Goal: Contribute content: Add original content to the website for others to see

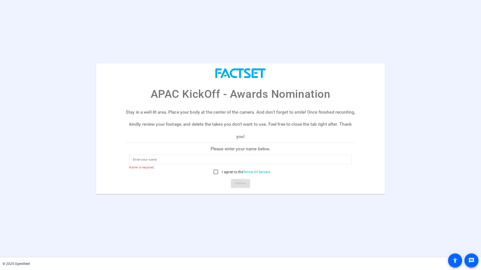
click at [237, 151] on p "Please enter your name below." at bounding box center [240, 149] width 231 height 12
click at [184, 160] on input at bounding box center [240, 160] width 215 height 6
type input "[PERSON_NAME]"
click at [215, 171] on input "I agree to the Terms Of Service" at bounding box center [216, 172] width 10 height 10
checkbox input "true"
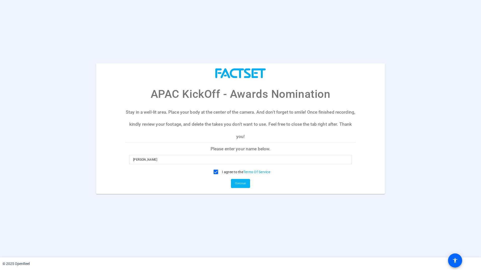
click at [246, 186] on span "Continue" at bounding box center [240, 184] width 11 height 8
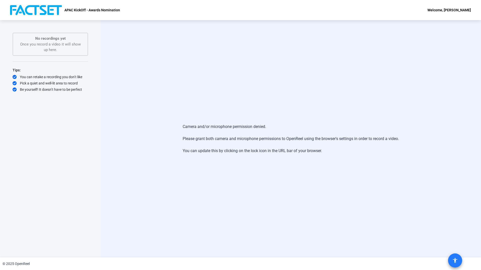
click at [456, 261] on mat-icon "accessibility" at bounding box center [455, 261] width 6 height 6
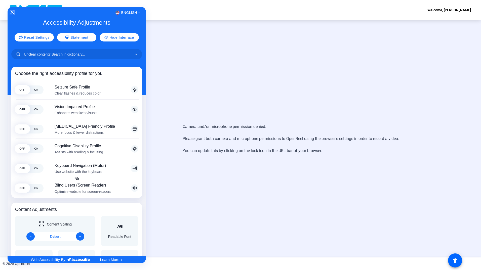
click at [11, 12] on icon "Close Accessibility Interface" at bounding box center [12, 13] width 4 height 4
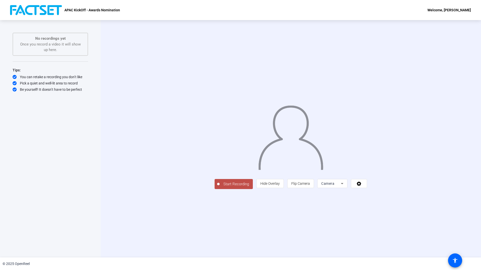
click at [220, 187] on span "Start Recording" at bounding box center [236, 185] width 33 height 6
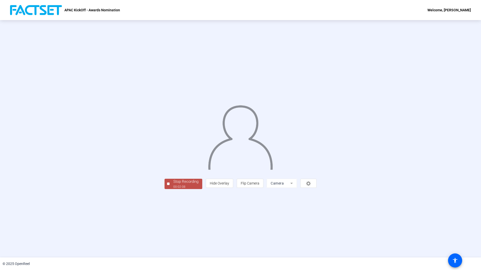
click at [173, 185] on div "Stop Recording" at bounding box center [185, 182] width 25 height 6
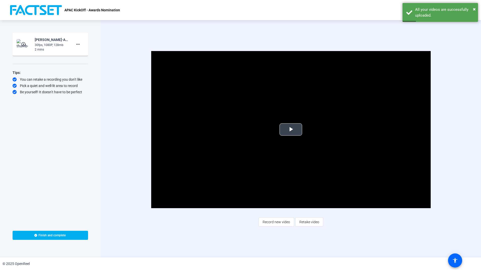
click at [291, 130] on span "Video Player" at bounding box center [291, 130] width 0 height 0
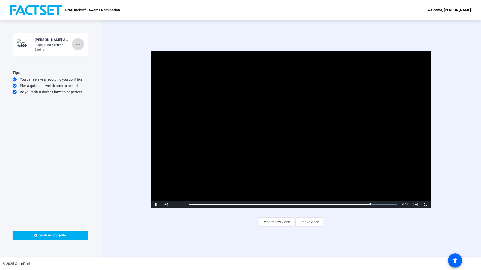
click at [78, 43] on mat-icon "more_horiz" at bounding box center [78, 44] width 6 height 6
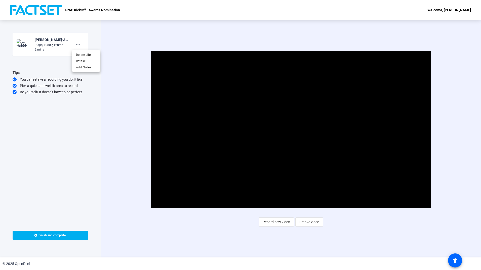
click at [110, 62] on div at bounding box center [240, 135] width 481 height 270
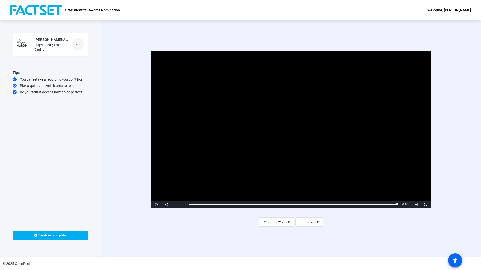
click at [81, 44] on mat-icon "more_horiz" at bounding box center [78, 44] width 6 height 6
click at [83, 61] on span "Retake" at bounding box center [86, 61] width 20 height 6
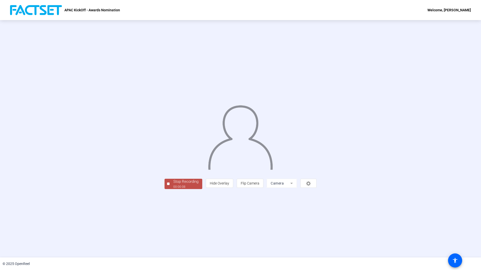
click at [173, 185] on div "Stop Recording" at bounding box center [185, 182] width 25 height 6
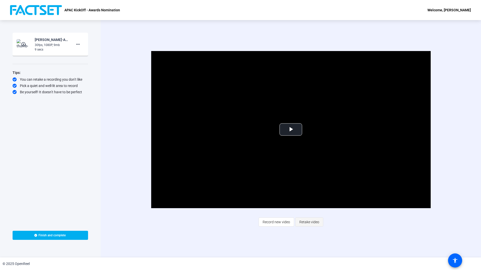
click at [306, 224] on span "Retake video" at bounding box center [310, 223] width 20 height 10
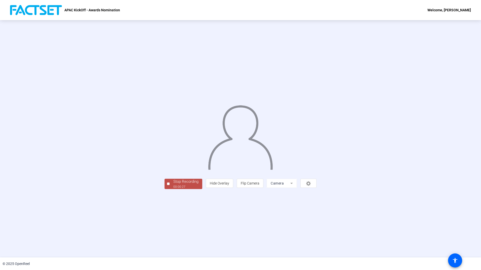
click at [173, 189] on div "00:00:27" at bounding box center [185, 187] width 25 height 5
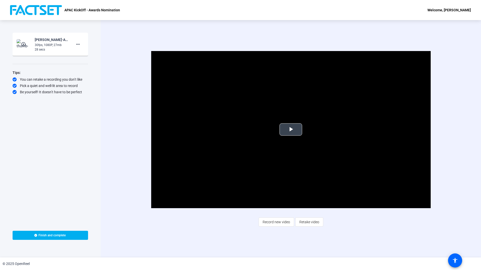
click at [291, 130] on span "Video Player" at bounding box center [291, 130] width 0 height 0
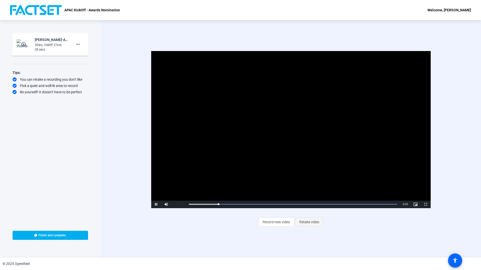
click at [311, 220] on span "Retake video" at bounding box center [310, 223] width 20 height 10
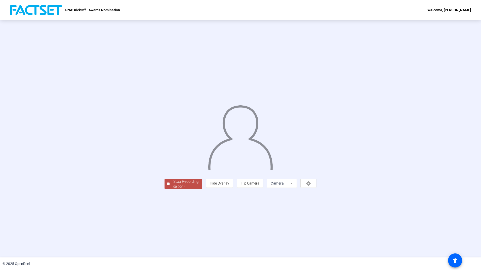
click at [173, 185] on div "Stop Recording" at bounding box center [185, 182] width 25 height 6
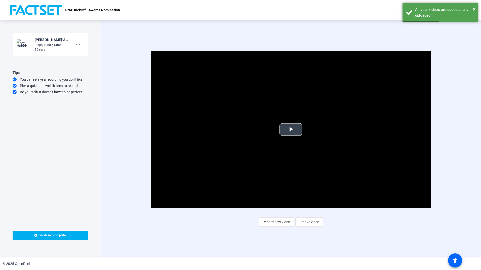
click at [291, 130] on span "Video Player" at bounding box center [291, 130] width 0 height 0
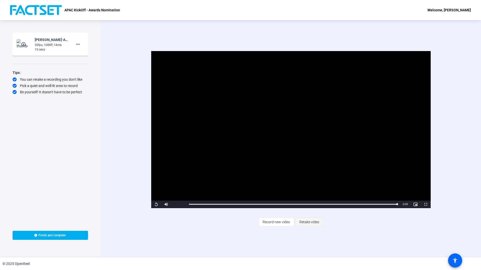
click at [316, 222] on span "Retake video" at bounding box center [310, 223] width 20 height 10
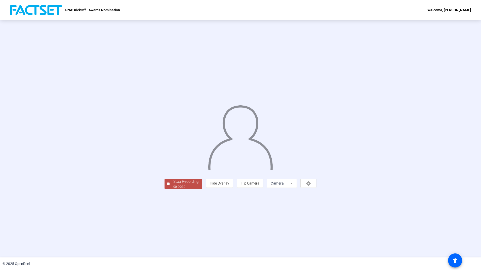
click at [173, 185] on div "Stop Recording" at bounding box center [185, 182] width 25 height 6
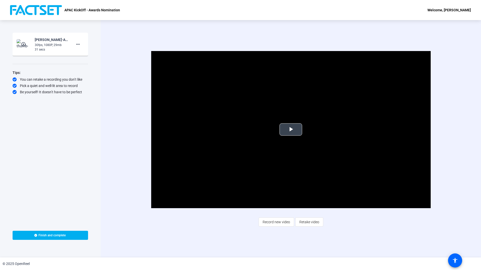
click at [291, 130] on span "Video Player" at bounding box center [291, 130] width 0 height 0
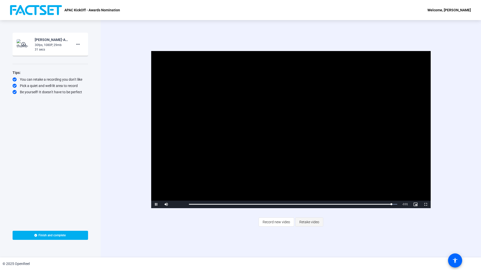
click at [306, 219] on span "Retake video" at bounding box center [310, 223] width 20 height 10
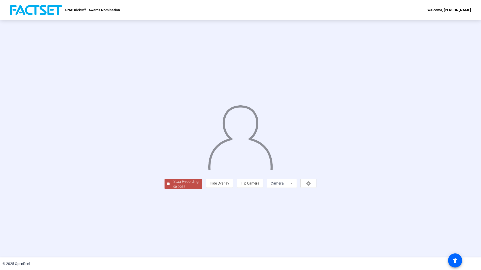
click at [173, 189] on div "00:00:56" at bounding box center [185, 187] width 25 height 5
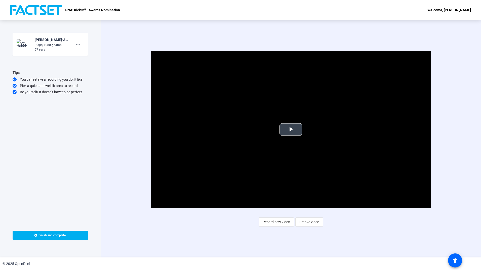
click at [291, 130] on span "Video Player" at bounding box center [291, 130] width 0 height 0
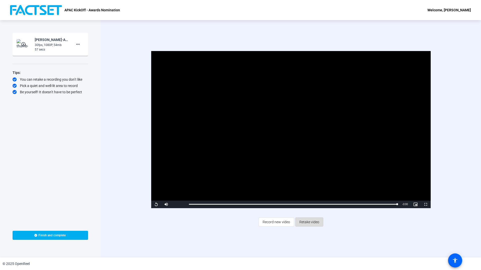
click at [312, 224] on span "Retake video" at bounding box center [310, 223] width 20 height 10
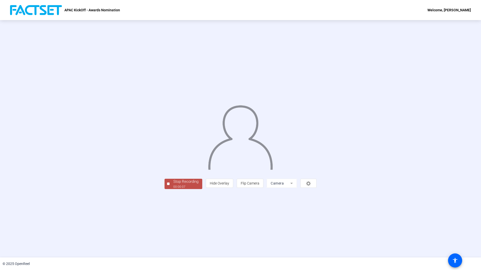
click at [173, 189] on div "00:00:07" at bounding box center [185, 187] width 25 height 5
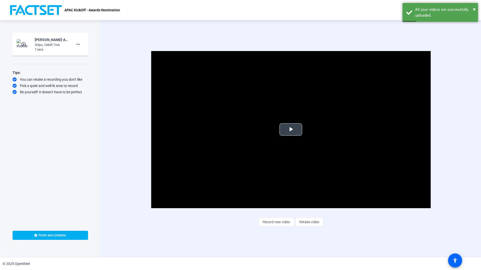
click at [285, 138] on video "Video Player" at bounding box center [291, 129] width 280 height 157
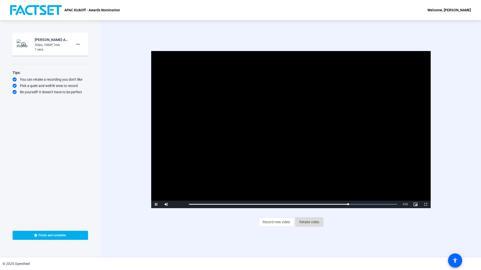
click at [308, 221] on span "Retake video" at bounding box center [310, 223] width 20 height 10
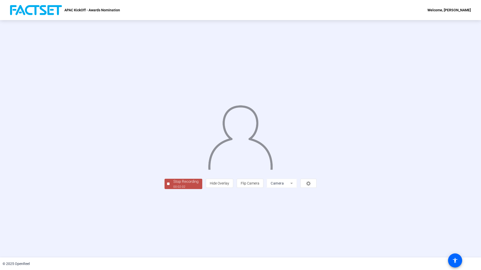
click at [173, 189] on div "00:02:02" at bounding box center [185, 187] width 25 height 5
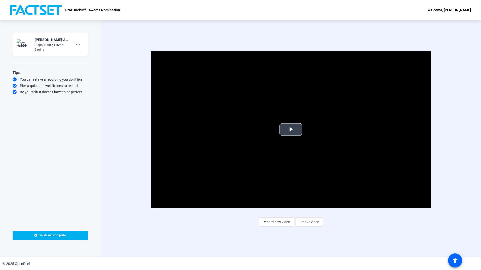
click at [291, 130] on span "Video Player" at bounding box center [291, 130] width 0 height 0
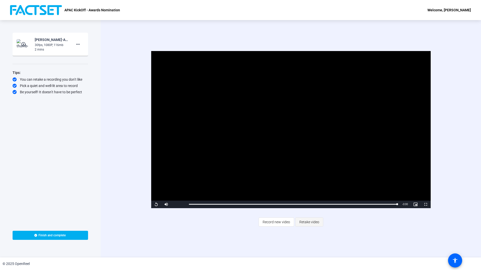
click at [311, 222] on span "Retake video" at bounding box center [310, 223] width 20 height 10
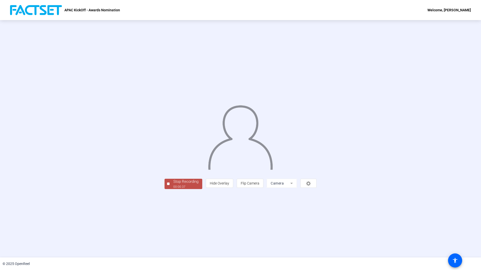
click at [173, 185] on div "Stop Recording" at bounding box center [185, 182] width 25 height 6
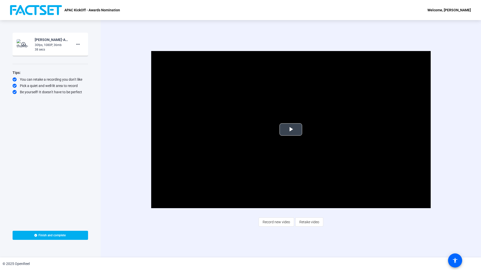
click at [292, 124] on button "Play Video" at bounding box center [291, 130] width 23 height 12
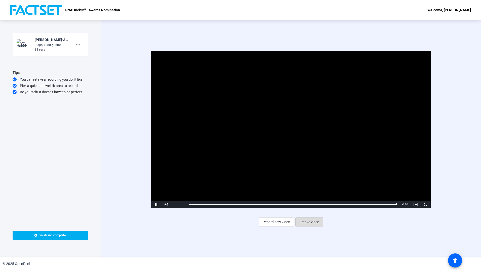
click at [310, 220] on span "Retake video" at bounding box center [310, 223] width 20 height 10
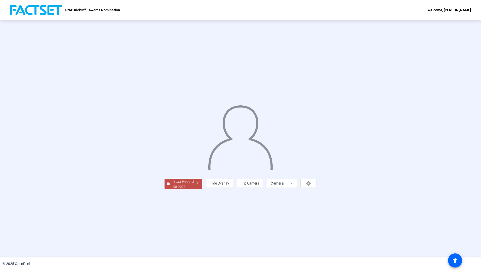
click at [173, 185] on div "Stop Recording" at bounding box center [185, 182] width 25 height 6
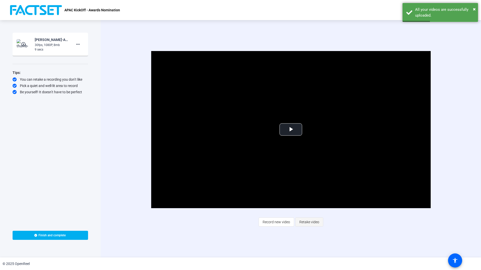
click at [308, 226] on span "Retake video" at bounding box center [310, 223] width 20 height 10
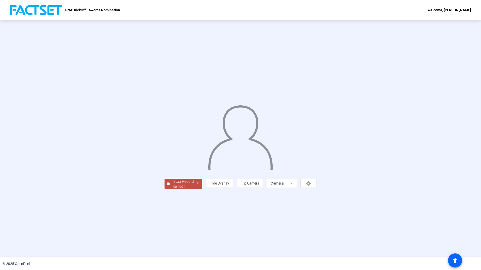
click at [109, 229] on div "Stop Recording 00:00:20 person Hide Overlay flip Flip Camera Camera" at bounding box center [240, 139] width 481 height 238
click at [173, 185] on div "Stop Recording" at bounding box center [185, 182] width 25 height 6
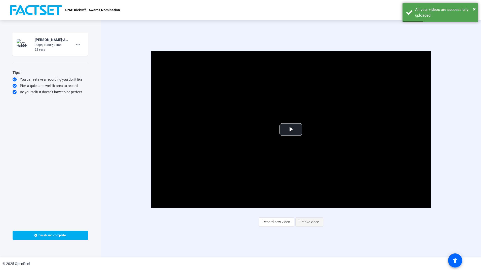
click at [304, 222] on span "Retake video" at bounding box center [310, 223] width 20 height 10
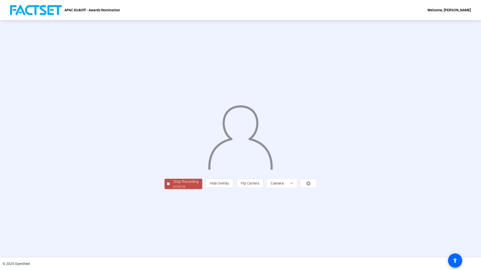
click at [173, 185] on div "Stop Recording" at bounding box center [185, 182] width 25 height 6
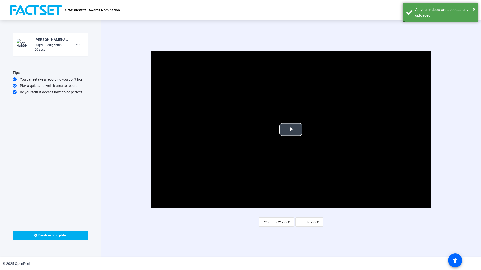
click at [291, 130] on span "Video Player" at bounding box center [291, 130] width 0 height 0
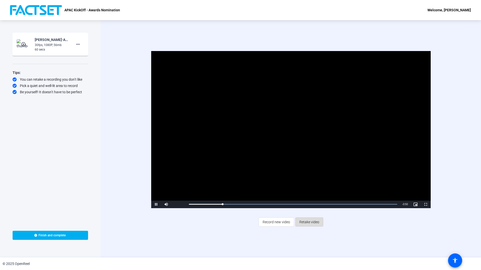
click at [307, 223] on span "Retake video" at bounding box center [310, 223] width 20 height 10
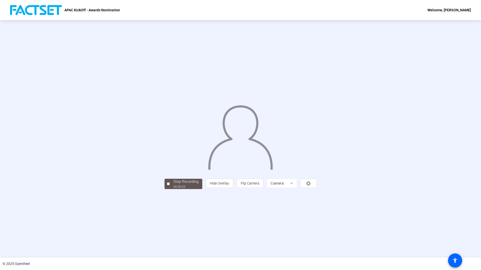
click at [124, 226] on div "Stop Recording 00:00:03 person Hide Overlay flip Flip Camera Camera" at bounding box center [240, 139] width 481 height 238
click at [173, 189] on div "00:00:06" at bounding box center [185, 187] width 25 height 5
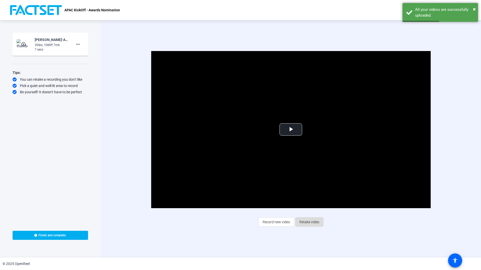
click at [310, 224] on span "Retake video" at bounding box center [310, 223] width 20 height 10
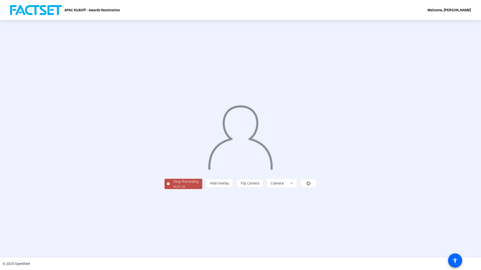
click at [317, 91] on div at bounding box center [241, 132] width 152 height 86
click at [173, 189] on div "00:02:00" at bounding box center [185, 187] width 25 height 5
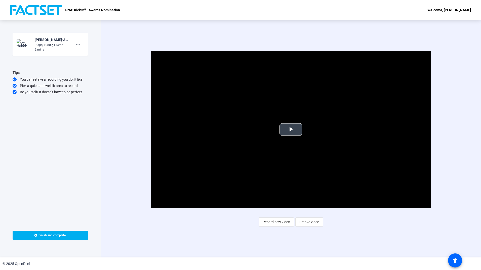
click at [291, 130] on span "Video Player" at bounding box center [291, 130] width 0 height 0
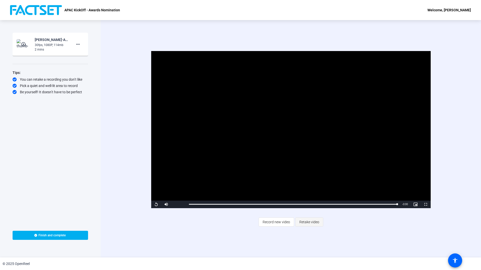
click at [311, 224] on span "Retake video" at bounding box center [310, 223] width 20 height 10
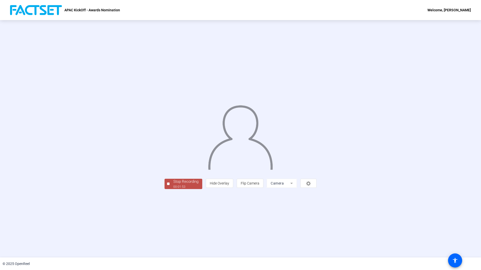
click at [173, 189] on div "00:01:53" at bounding box center [185, 187] width 25 height 5
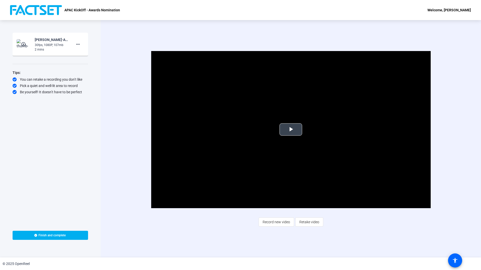
click at [291, 130] on span "Video Player" at bounding box center [291, 130] width 0 height 0
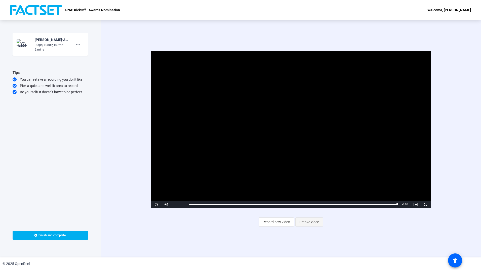
click at [308, 222] on span "Retake video" at bounding box center [310, 223] width 20 height 10
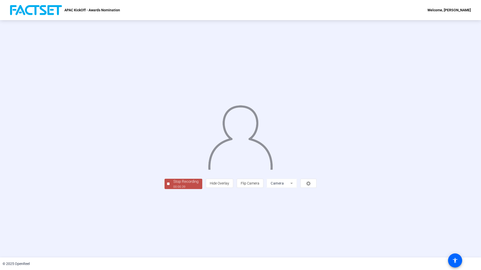
click at [173, 185] on div "Stop Recording" at bounding box center [185, 182] width 25 height 6
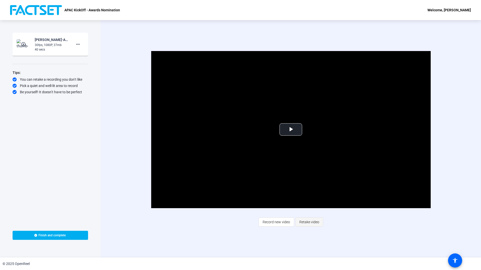
click at [306, 226] on span "Retake video" at bounding box center [310, 223] width 20 height 10
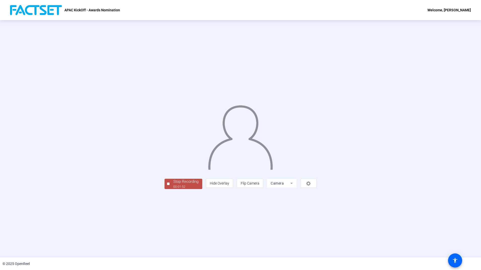
click at [173, 189] on div "00:01:52" at bounding box center [185, 187] width 25 height 5
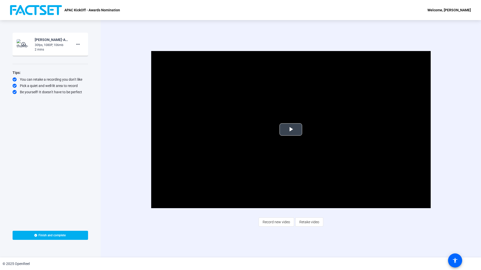
click at [291, 130] on span "Video Player" at bounding box center [291, 130] width 0 height 0
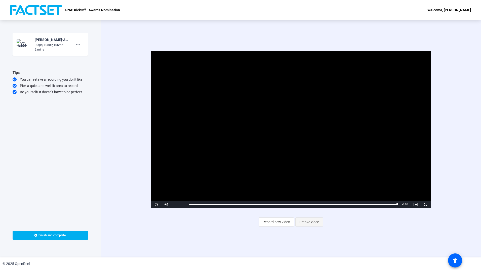
click at [306, 222] on span "Retake video" at bounding box center [310, 223] width 20 height 10
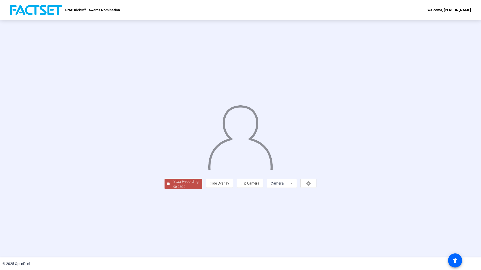
click at [173, 189] on div "00:02:00" at bounding box center [185, 187] width 25 height 5
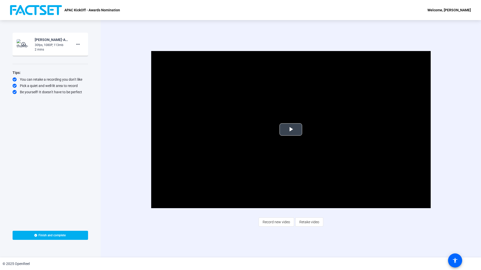
click at [291, 130] on span "Video Player" at bounding box center [291, 130] width 0 height 0
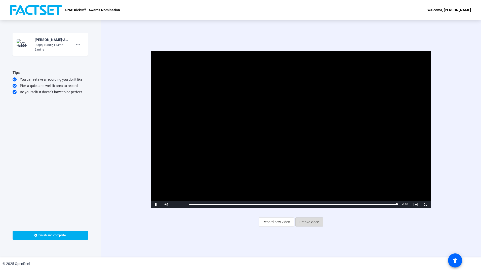
click at [309, 223] on span "Retake video" at bounding box center [310, 223] width 20 height 10
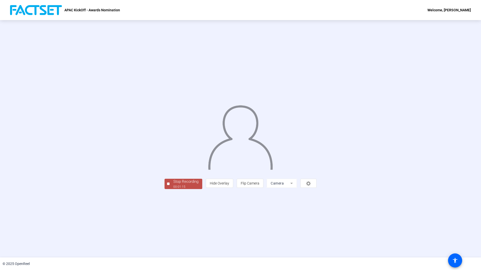
click at [173, 185] on div "Stop Recording" at bounding box center [185, 182] width 25 height 6
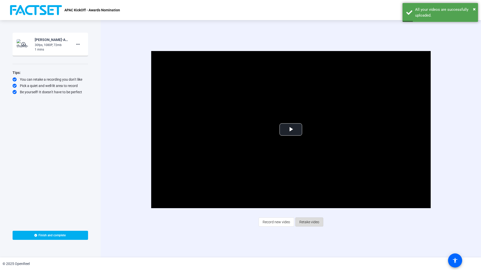
click at [306, 226] on span "Retake video" at bounding box center [310, 223] width 20 height 10
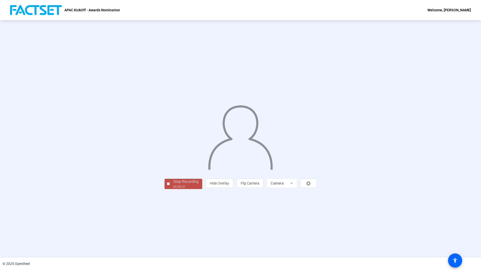
click at [173, 185] on div "Stop Recording" at bounding box center [185, 182] width 25 height 6
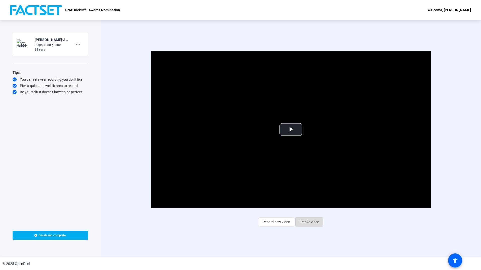
click at [310, 223] on span "Retake video" at bounding box center [310, 223] width 20 height 10
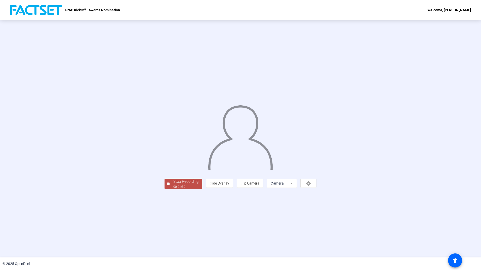
click at [173, 185] on div "Stop Recording" at bounding box center [185, 182] width 25 height 6
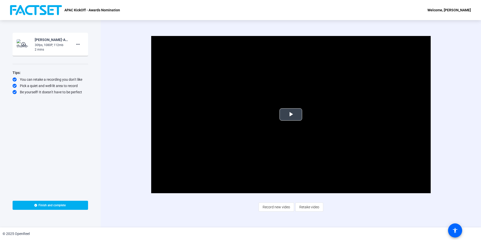
click at [291, 115] on span "Video Player" at bounding box center [291, 115] width 0 height 0
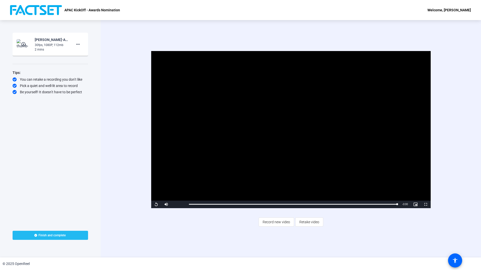
click at [60, 233] on span at bounding box center [51, 236] width 76 height 12
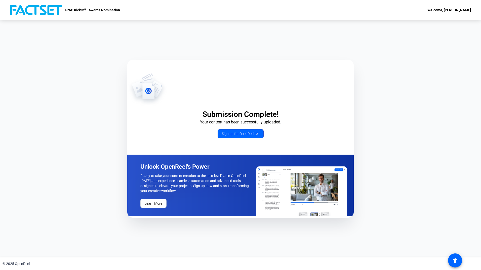
click at [455, 12] on div "Welcome, [PERSON_NAME]" at bounding box center [450, 10] width 44 height 6
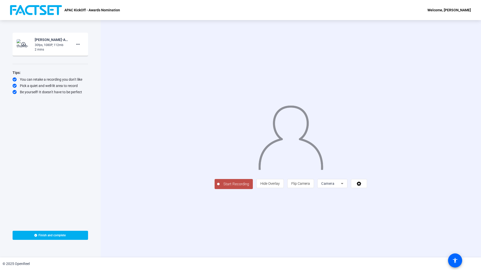
click at [50, 49] on div "2 mins" at bounding box center [52, 49] width 34 height 5
click at [81, 44] on mat-icon "more_horiz" at bounding box center [78, 44] width 6 height 6
click at [86, 68] on span "Add Notes" at bounding box center [86, 67] width 20 height 6
